Goal: Feedback & Contribution: Contribute content

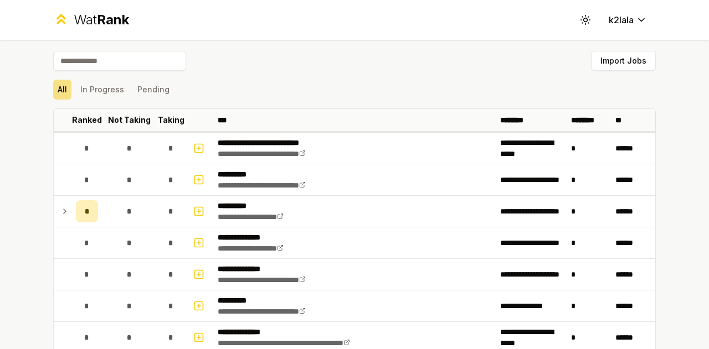
click at [122, 59] on input at bounding box center [119, 61] width 133 height 20
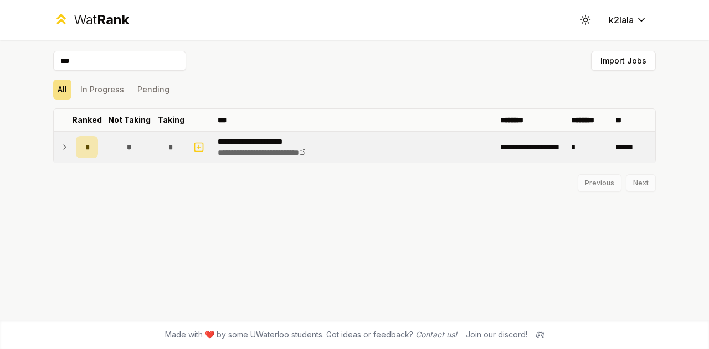
type input "***"
click at [60, 141] on icon at bounding box center [64, 147] width 9 height 13
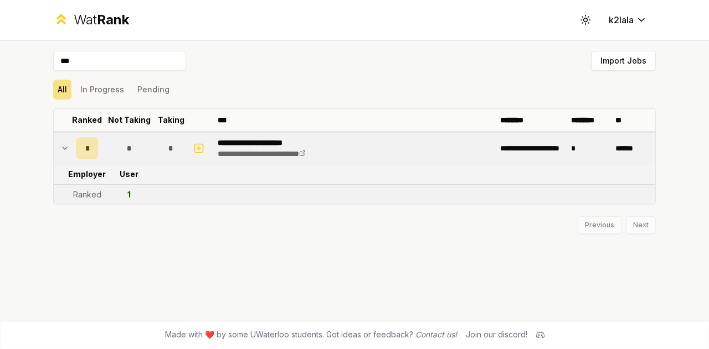
click at [121, 191] on td "1" at bounding box center [128, 195] width 53 height 20
click at [140, 194] on td "1" at bounding box center [128, 195] width 53 height 20
click at [110, 63] on input "***" at bounding box center [119, 61] width 133 height 20
drag, startPoint x: 134, startPoint y: 193, endPoint x: 128, endPoint y: 198, distance: 7.9
click at [128, 198] on td "1" at bounding box center [128, 195] width 53 height 20
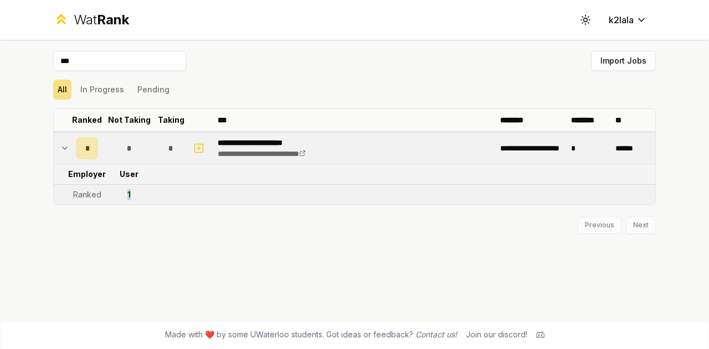
click at [128, 198] on div "1" at bounding box center [128, 194] width 3 height 11
click at [91, 148] on div "*" at bounding box center [87, 148] width 22 height 22
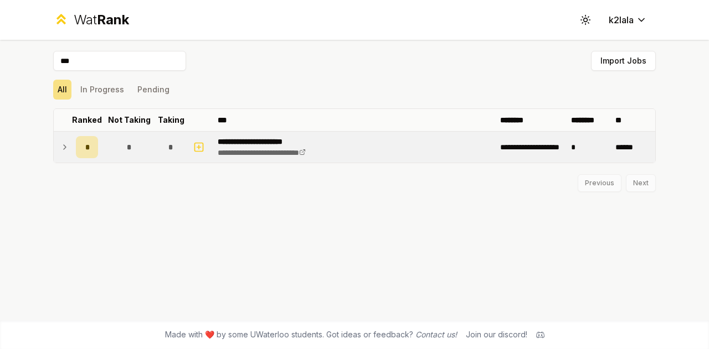
click at [91, 148] on div "*" at bounding box center [87, 147] width 22 height 22
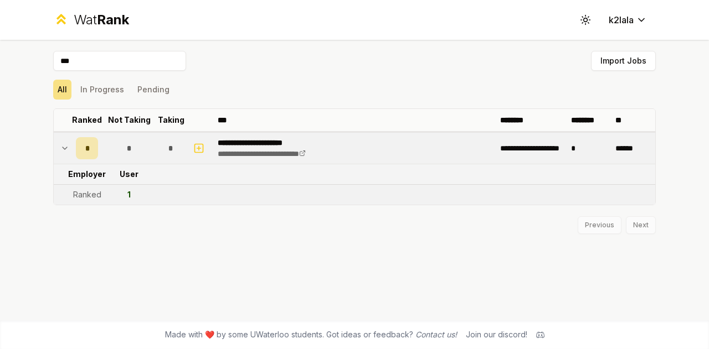
click at [639, 148] on td "******" at bounding box center [633, 148] width 44 height 31
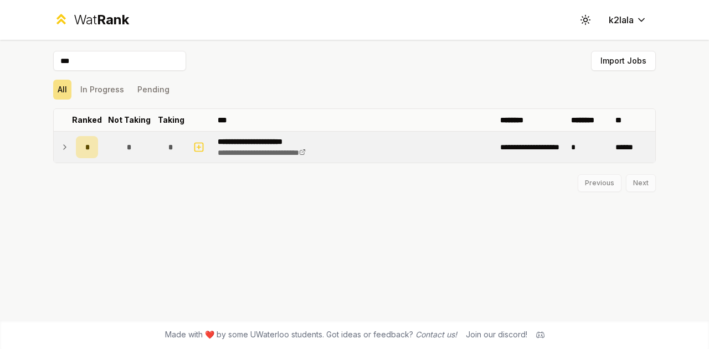
click at [71, 146] on td "*" at bounding box center [86, 147] width 31 height 31
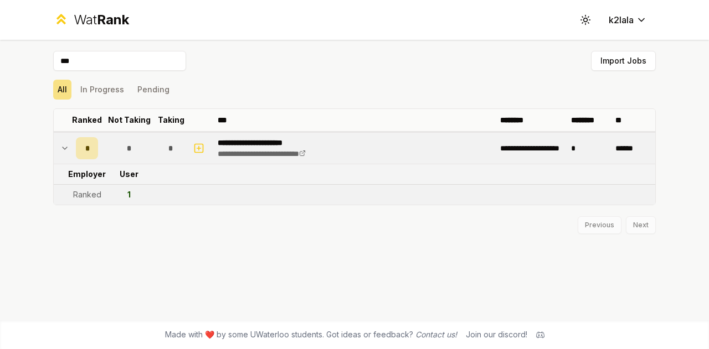
click at [129, 191] on div "1" at bounding box center [128, 194] width 3 height 11
click at [93, 198] on div "Ranked" at bounding box center [87, 194] width 28 height 11
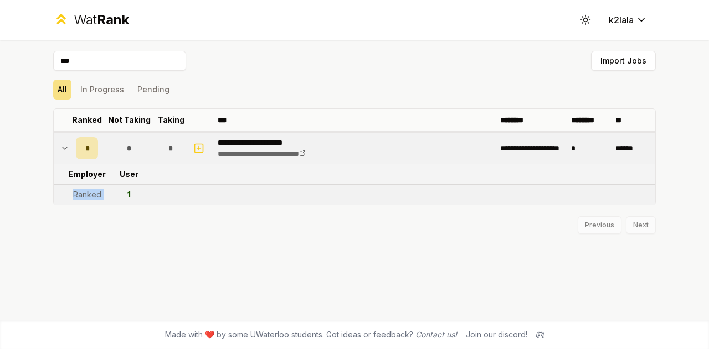
click at [93, 198] on div "Ranked" at bounding box center [87, 194] width 28 height 11
click at [218, 137] on p "**********" at bounding box center [275, 142] width 115 height 11
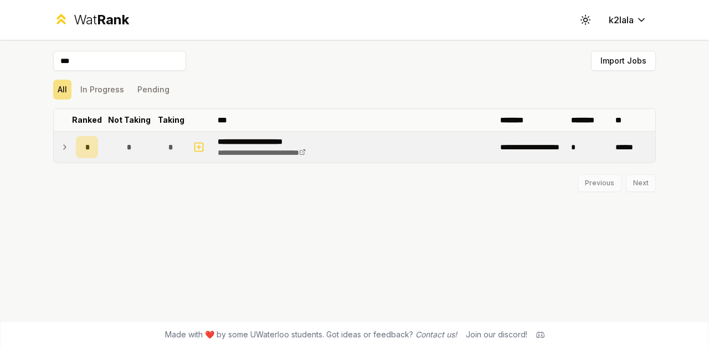
click at [210, 148] on td at bounding box center [200, 147] width 27 height 31
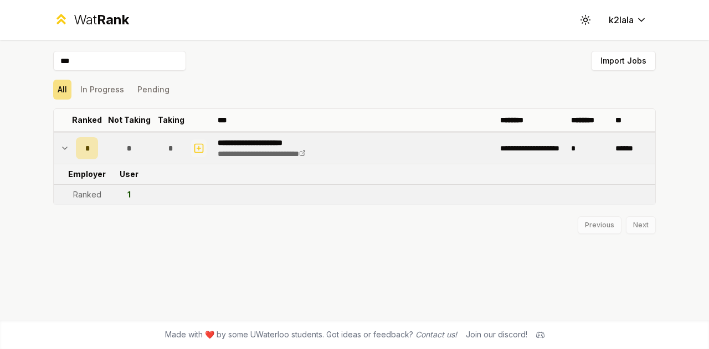
click at [200, 142] on icon "button" at bounding box center [198, 148] width 11 height 13
select select
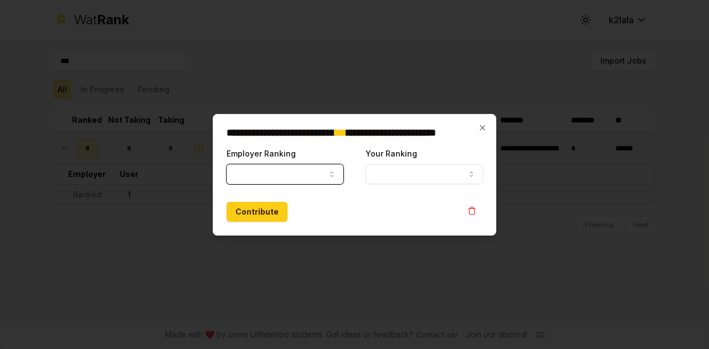
click at [253, 172] on button "Employer Ranking" at bounding box center [285, 174] width 117 height 20
select select "******"
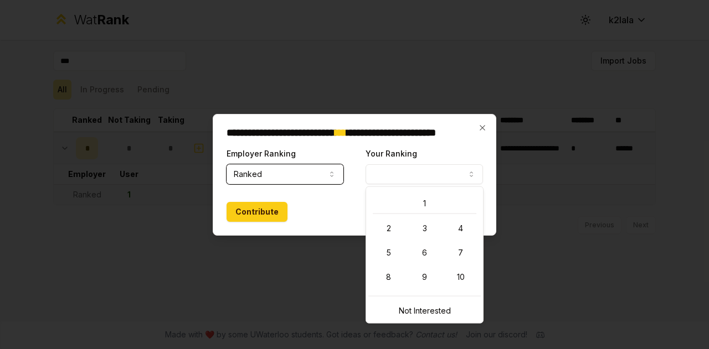
click at [389, 183] on button "Your Ranking" at bounding box center [424, 174] width 117 height 20
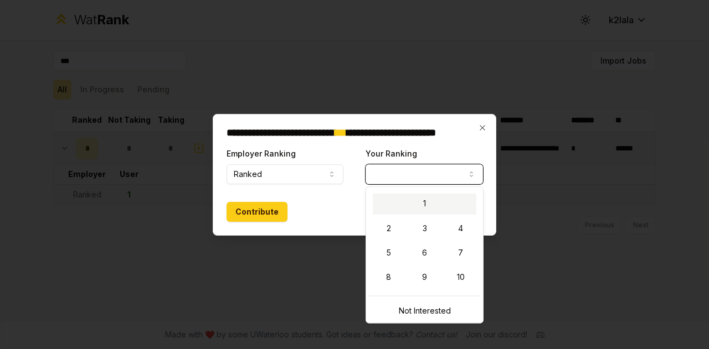
select select "*"
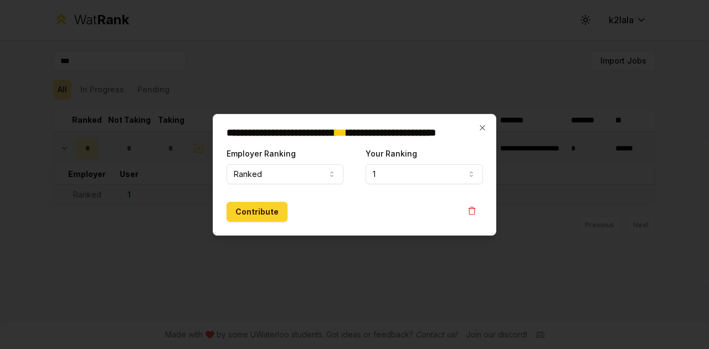
click at [266, 203] on button "Contribute" at bounding box center [257, 212] width 61 height 20
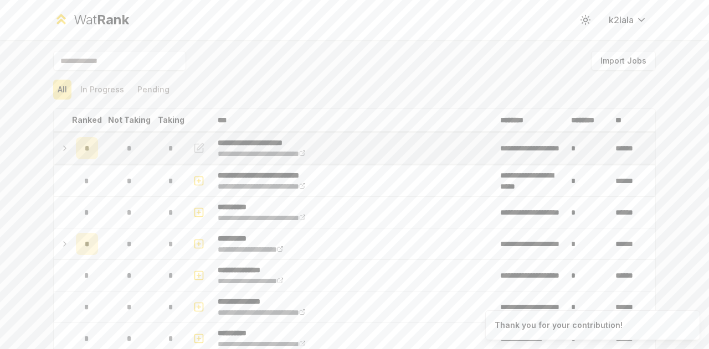
click at [71, 149] on td "*" at bounding box center [86, 148] width 31 height 31
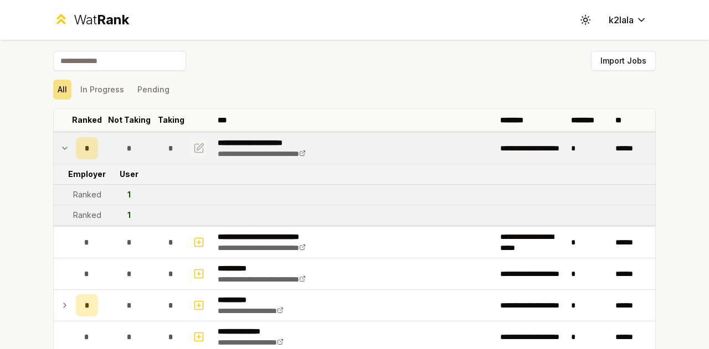
click at [194, 142] on icon "button" at bounding box center [198, 148] width 11 height 13
select select "******"
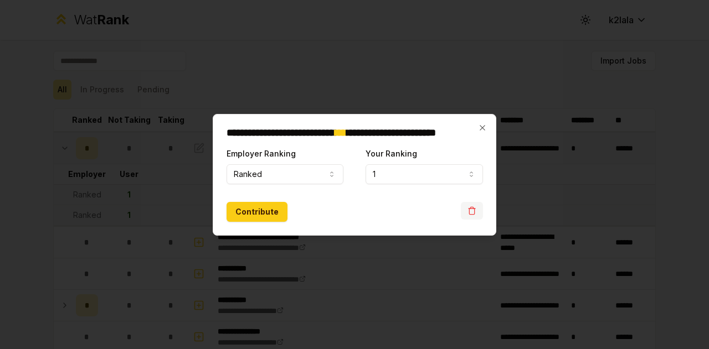
click at [466, 214] on button "button" at bounding box center [472, 211] width 22 height 18
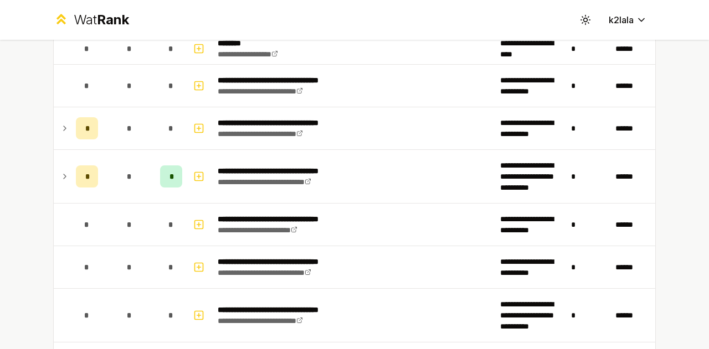
scroll to position [942, 0]
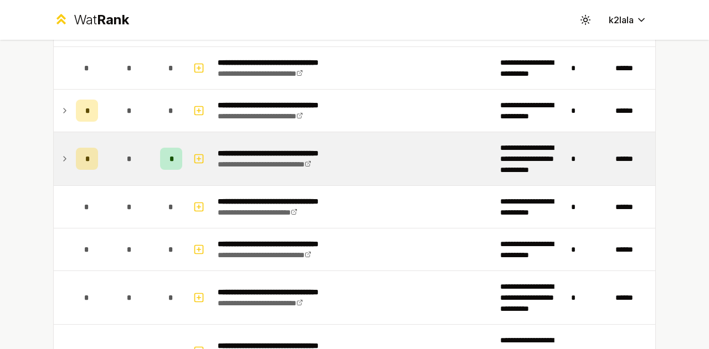
click at [58, 146] on td at bounding box center [63, 158] width 18 height 53
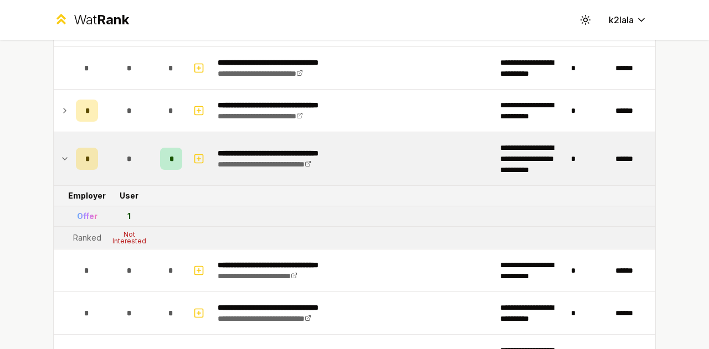
click at [127, 232] on div "Not Interested" at bounding box center [129, 238] width 44 height 13
click at [78, 211] on div "Offer" at bounding box center [87, 216] width 20 height 11
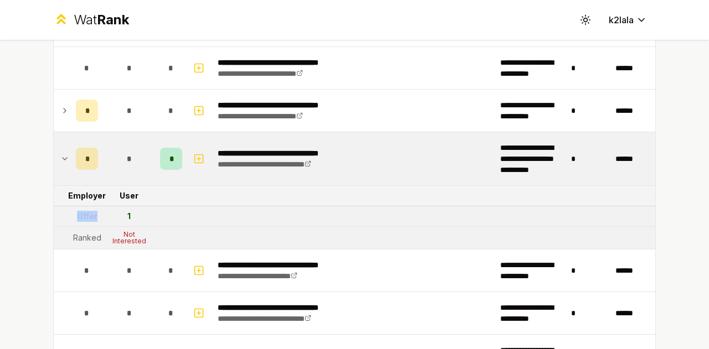
click at [78, 211] on div "Offer" at bounding box center [87, 216] width 20 height 11
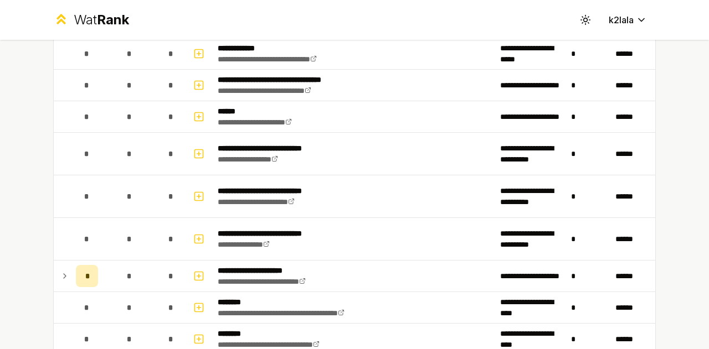
scroll to position [498, 0]
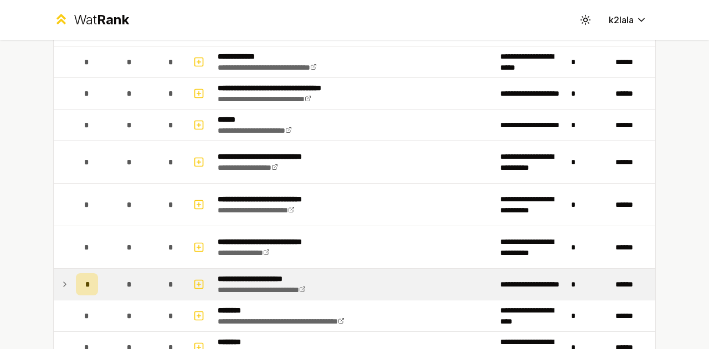
click at [63, 269] on td at bounding box center [63, 284] width 18 height 31
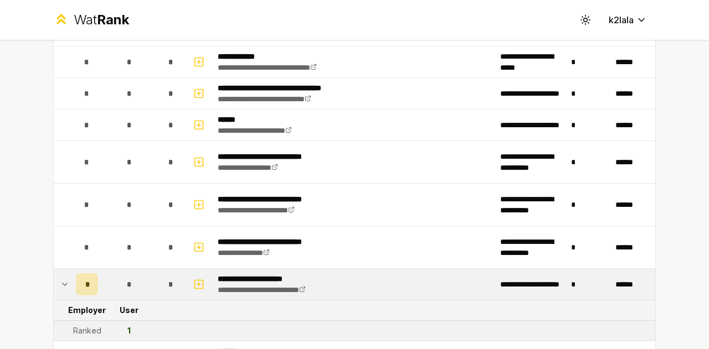
click at [102, 328] on td "1" at bounding box center [128, 331] width 53 height 20
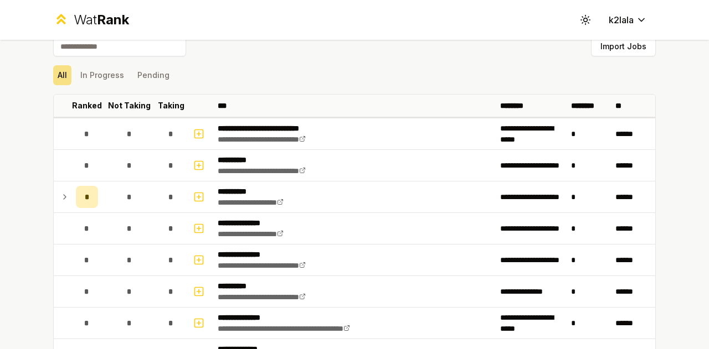
scroll to position [0, 0]
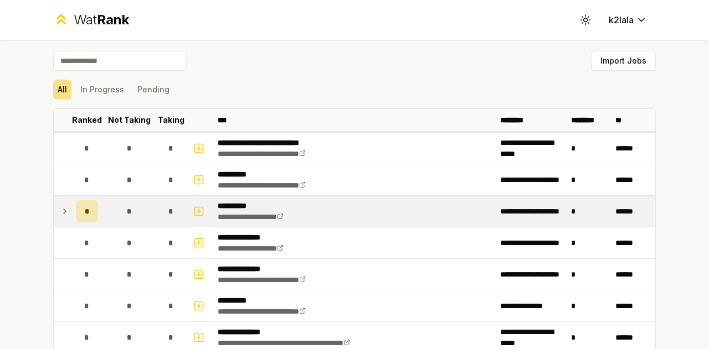
click at [60, 209] on icon at bounding box center [64, 211] width 9 height 13
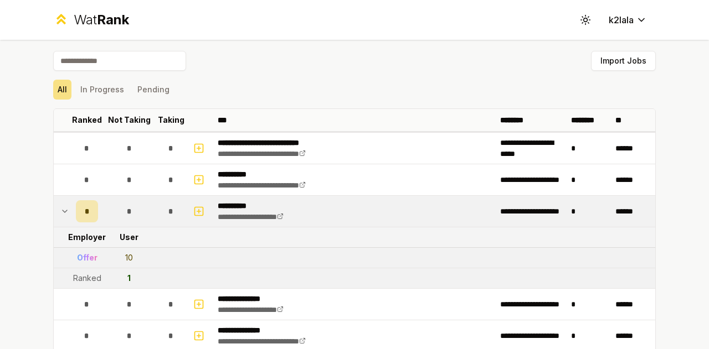
click at [233, 205] on p "**********" at bounding box center [262, 205] width 88 height 11
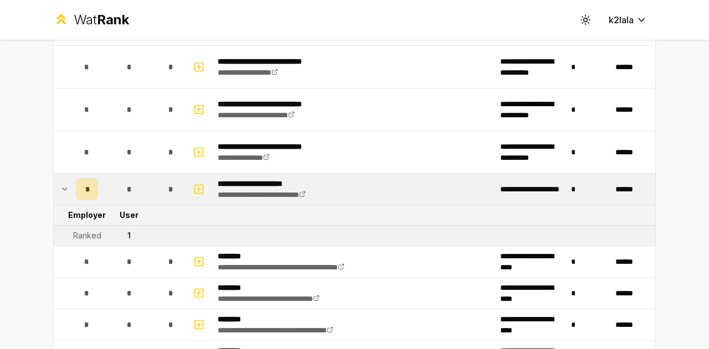
scroll to position [609, 0]
